Goal: Transaction & Acquisition: Subscribe to service/newsletter

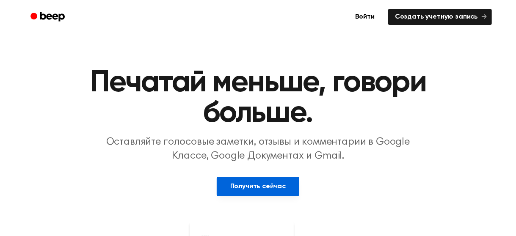
click at [265, 182] on link "Получить сейчас" at bounding box center [258, 186] width 83 height 19
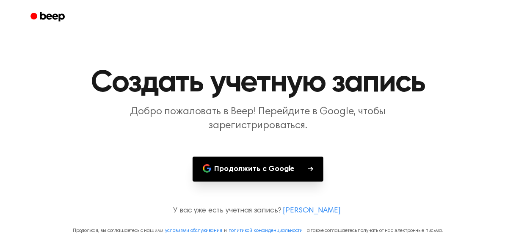
click at [283, 168] on font "Продолжить с Google" at bounding box center [255, 168] width 80 height 11
click at [416, 137] on main "Создать учетную запись Добро пожаловать в Beep! Перейдите в Google, чтобы зарег…" at bounding box center [258, 120] width 516 height 241
click at [289, 169] on font "Продолжить с Google" at bounding box center [255, 168] width 80 height 11
click at [394, 154] on main "Создать учетную запись Добро пожаловать в Beep! Перейдите в Google, чтобы зарег…" at bounding box center [258, 120] width 516 height 241
click at [312, 210] on link "[PERSON_NAME]" at bounding box center [312, 210] width 58 height 11
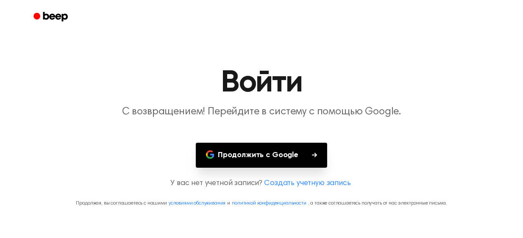
click at [310, 181] on link "Создать учетную запись" at bounding box center [307, 183] width 86 height 11
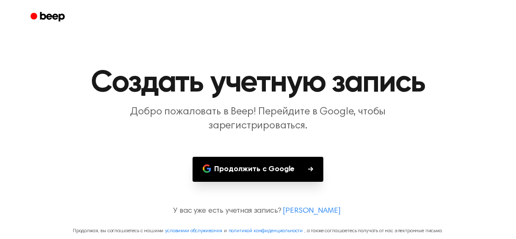
click at [283, 166] on font "Продолжить с Google" at bounding box center [255, 168] width 80 height 11
click at [382, 180] on main "Создать учетную запись Добро пожаловать в Beep! Перейдите в Google, чтобы зарег…" at bounding box center [258, 120] width 516 height 241
